Goal: Transaction & Acquisition: Purchase product/service

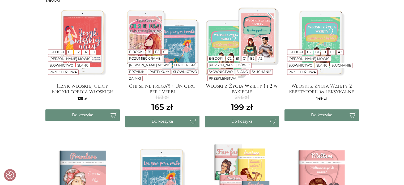
scroll to position [127, 0]
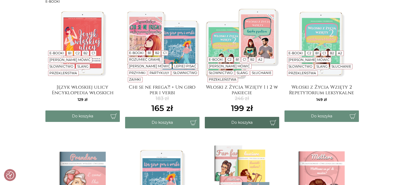
click at [245, 124] on button "Do koszyka" at bounding box center [242, 122] width 74 height 11
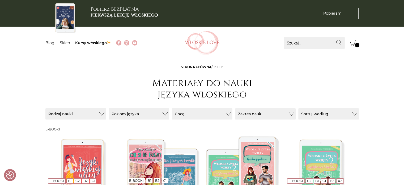
scroll to position [161, 0]
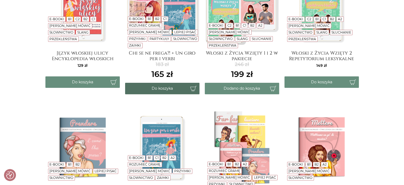
click at [173, 90] on button "Do koszyka" at bounding box center [162, 88] width 74 height 11
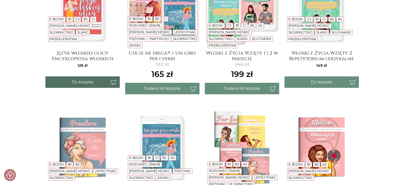
click at [111, 80] on button "Do koszyka" at bounding box center [82, 81] width 74 height 11
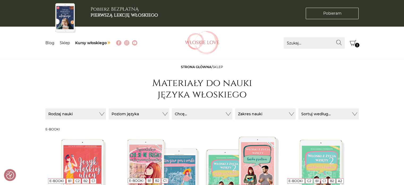
click at [354, 43] on icon "Koszyk" at bounding box center [353, 43] width 6 height 6
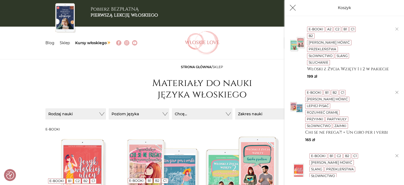
scroll to position [116, 0]
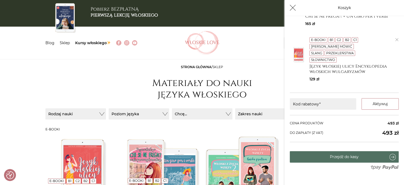
click at [349, 151] on link "Przejdź do kasy" at bounding box center [344, 156] width 109 height 11
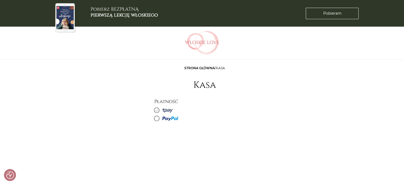
scroll to position [51, 0]
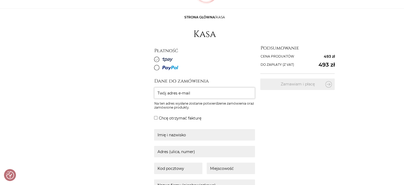
click at [185, 92] on input "Twój adres e-mail" at bounding box center [204, 92] width 101 height 11
type input "pawkid55@o2.pl"
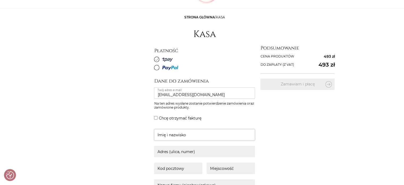
type input "Paweł Kida"
type input "7 Sandomierska"
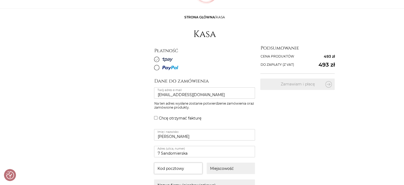
type input "27-530"
type input "Ożarów"
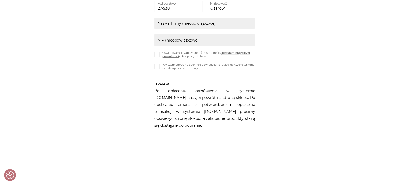
click at [157, 57] on label "Oświadczam, iż zapoznałem/am się z treścią Regulaminu i Polityki prywatności i …" at bounding box center [204, 56] width 101 height 10
click at [0, 0] on input "Oświadczam, iż zapoznałem/am się z treścią Regulaminu i Polityki prywatności i …" at bounding box center [0, 0] width 0 height 0
click at [157, 63] on icon at bounding box center [157, 65] width 5 height 5
click at [0, 0] on input "Wyrażam zgodę na spełnienie świadczenia przed upływem terminu na odstąpienie od…" at bounding box center [0, 0] width 0 height 0
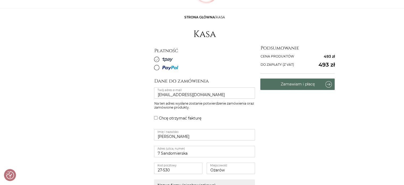
click at [282, 87] on button "Zamawiam i płacę" at bounding box center [297, 83] width 74 height 11
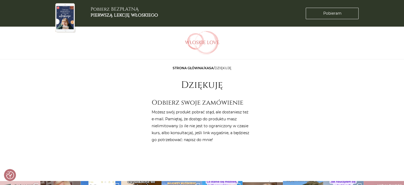
click at [189, 140] on p "Możesz swój produkt pobrać stąd, ale dostaniesz też e-mail. Pamiętaj, że dostęp…" at bounding box center [201, 125] width 101 height 35
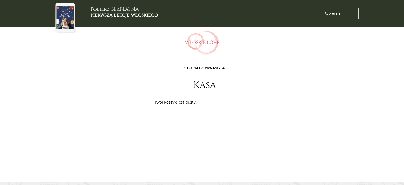
scroll to position [23, 0]
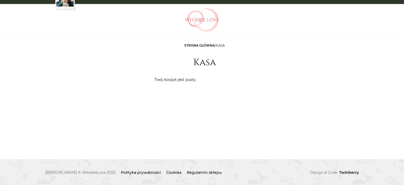
click at [203, 69] on article "Strona główna / Kasa Kasa Twój koszyk jest pusty." at bounding box center [241, 83] width 175 height 82
click at [201, 45] on link "Strona główna" at bounding box center [199, 45] width 31 height 4
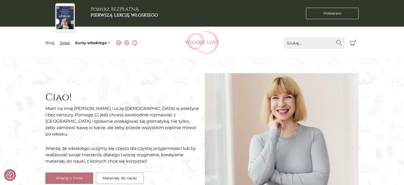
click at [63, 44] on link "Sklep" at bounding box center [65, 42] width 10 height 5
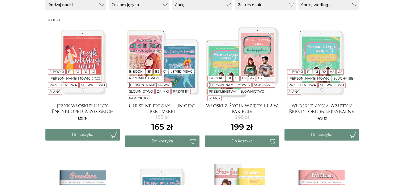
scroll to position [117, 0]
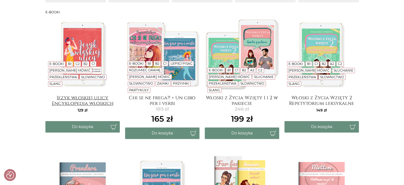
click at [79, 97] on h4 "Język włoskiej ulicy Encyklopedia włoskich wulgaryzmów" at bounding box center [82, 100] width 74 height 11
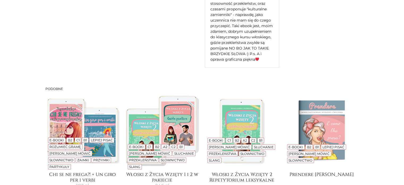
scroll to position [1151, 0]
